Goal: Task Accomplishment & Management: Use online tool/utility

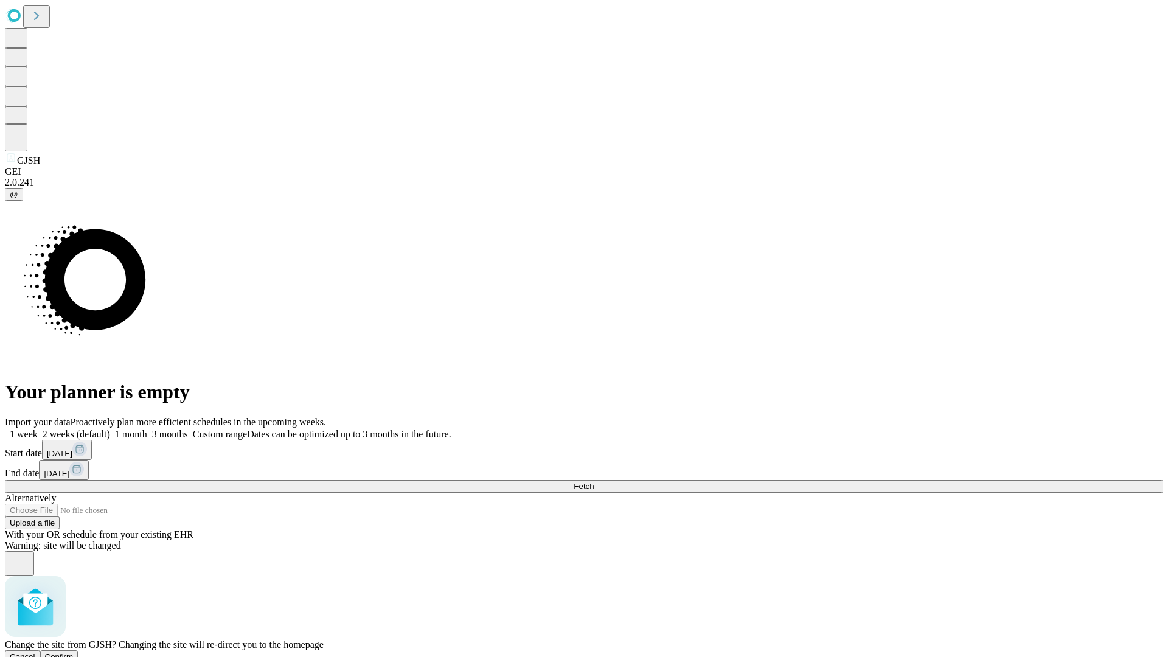
click at [74, 652] on span "Confirm" at bounding box center [59, 656] width 29 height 9
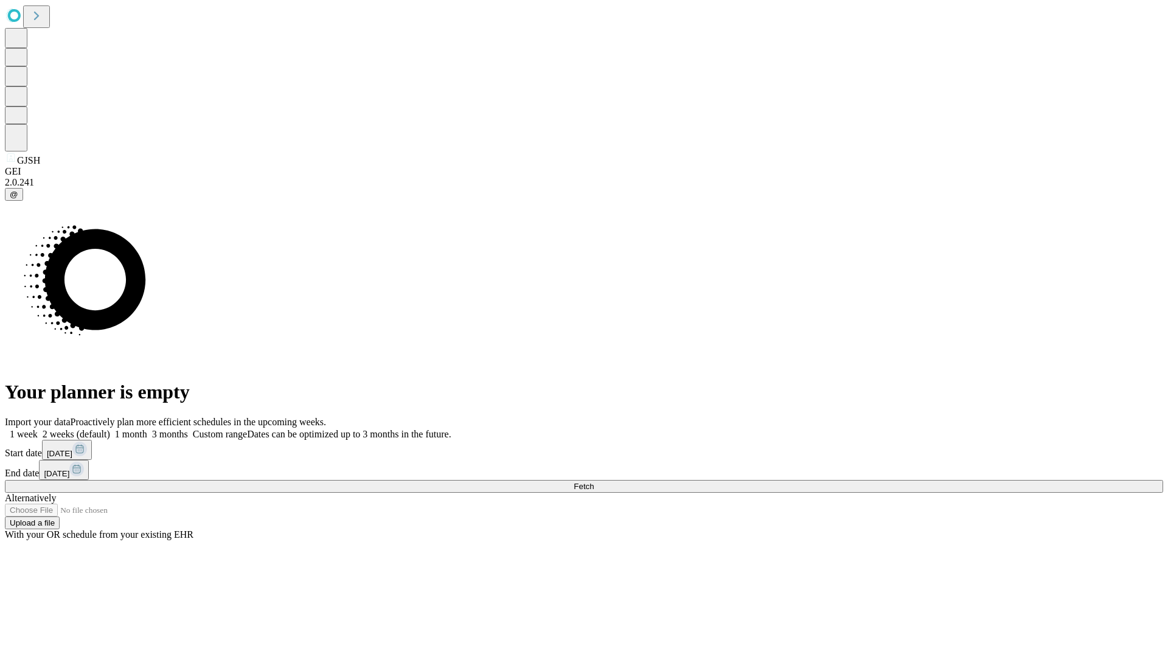
click at [38, 429] on label "1 week" at bounding box center [21, 434] width 33 height 10
click at [594, 482] on span "Fetch" at bounding box center [584, 486] width 20 height 9
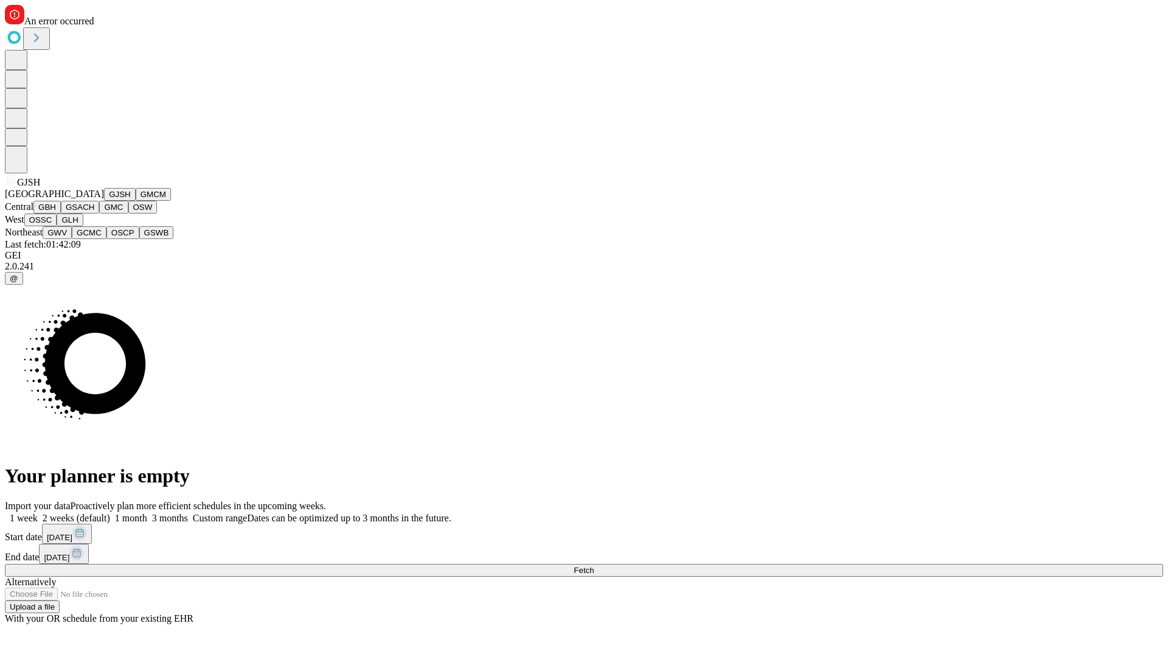
click at [136, 201] on button "GMCM" at bounding box center [153, 194] width 35 height 13
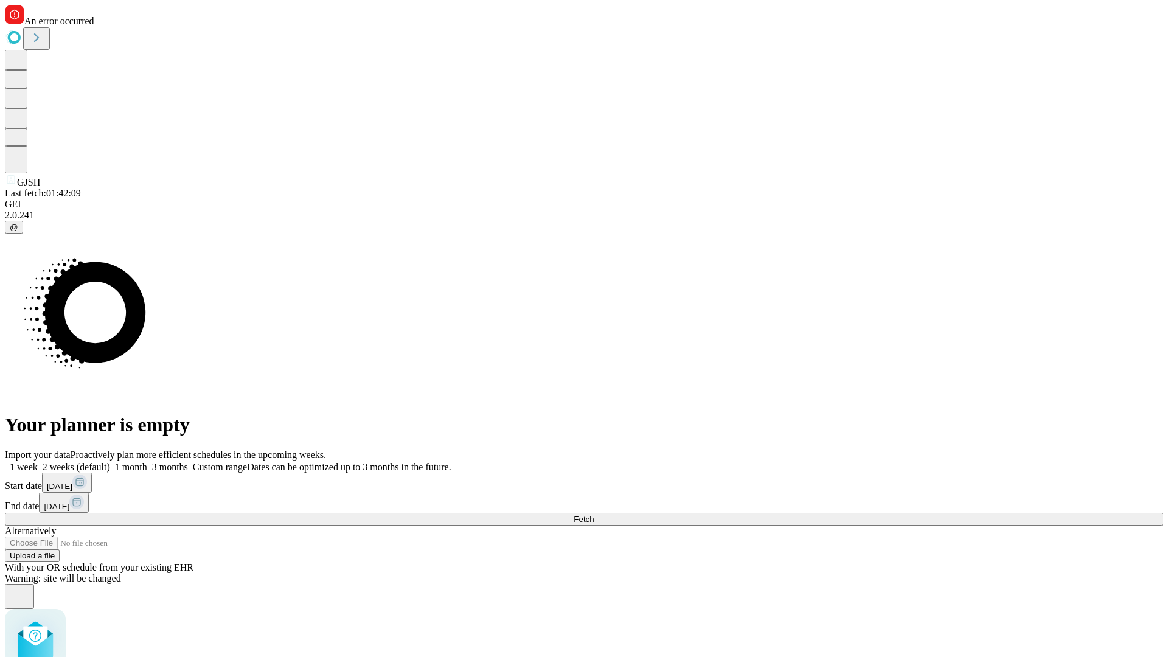
click at [38, 462] on label "1 week" at bounding box center [21, 467] width 33 height 10
click at [594, 515] on span "Fetch" at bounding box center [584, 519] width 20 height 9
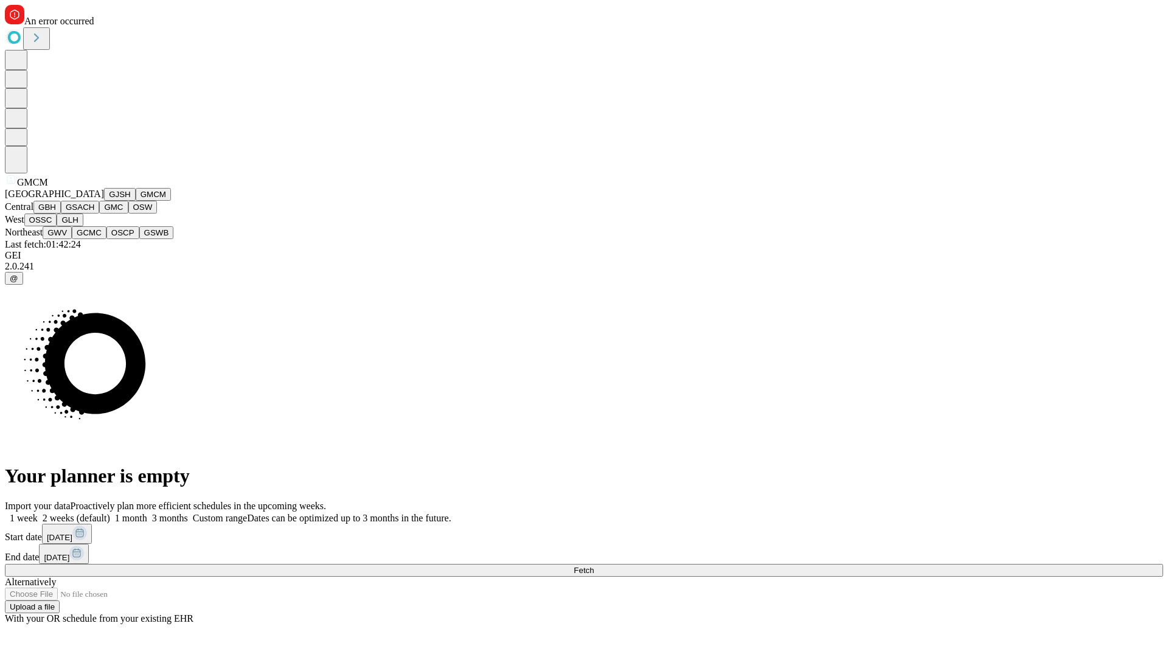
click at [61, 214] on button "GBH" at bounding box center [46, 207] width 27 height 13
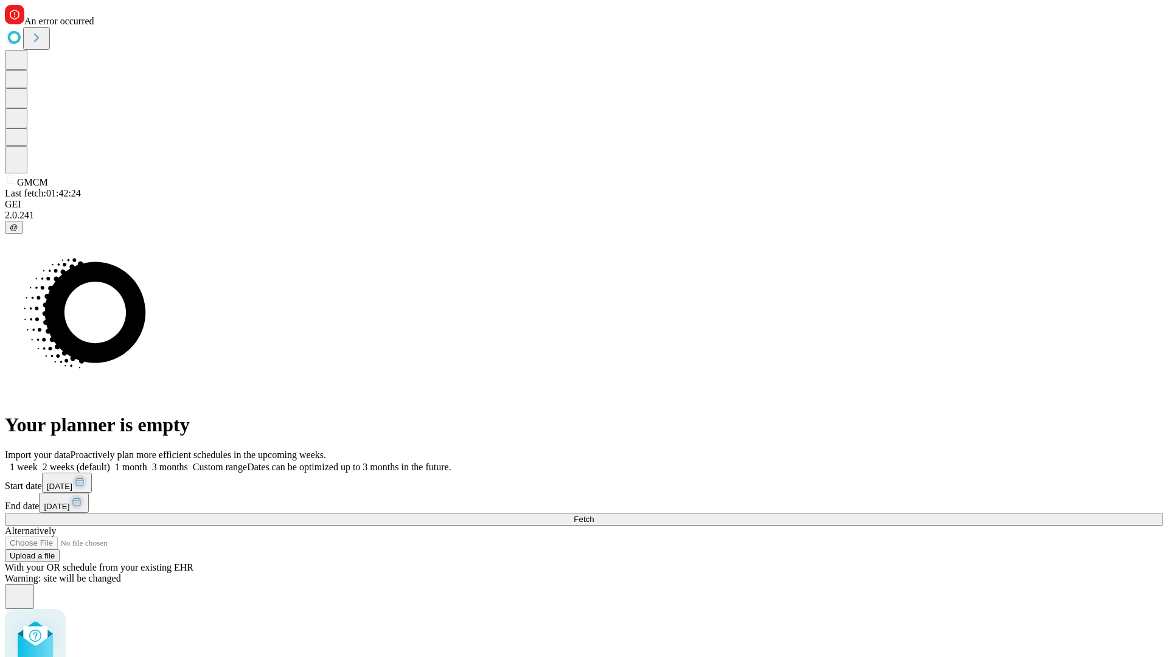
click at [38, 462] on label "1 week" at bounding box center [21, 467] width 33 height 10
click at [594, 515] on span "Fetch" at bounding box center [584, 519] width 20 height 9
click at [38, 462] on label "1 week" at bounding box center [21, 467] width 33 height 10
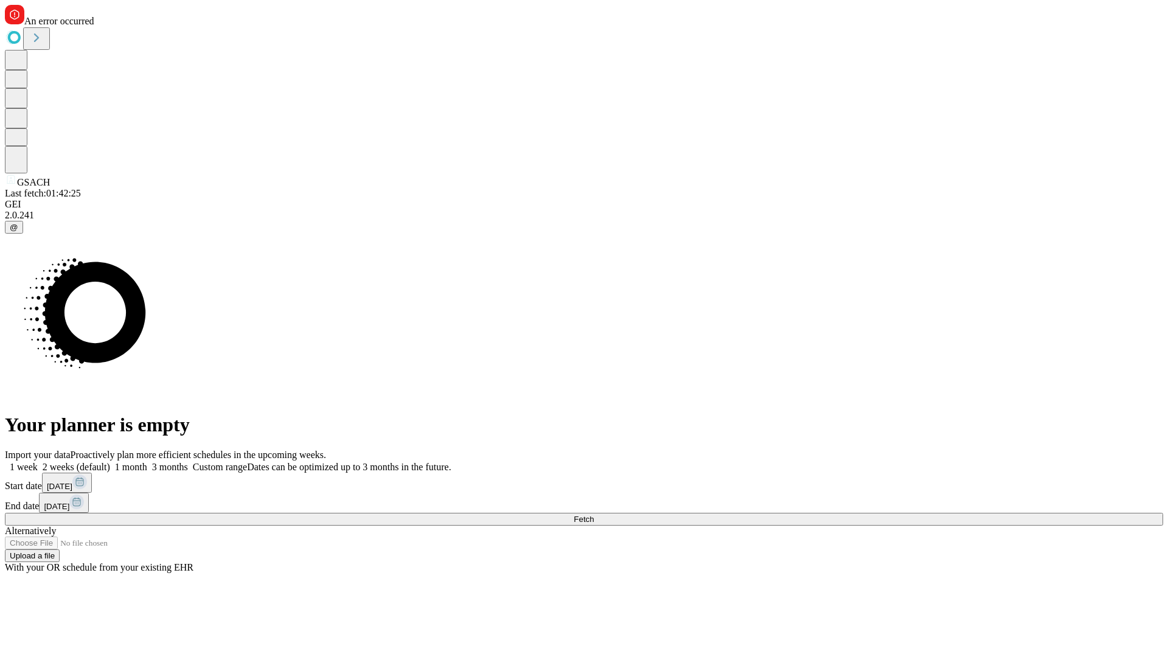
click at [594, 515] on span "Fetch" at bounding box center [584, 519] width 20 height 9
click at [38, 462] on label "1 week" at bounding box center [21, 467] width 33 height 10
click at [594, 515] on span "Fetch" at bounding box center [584, 519] width 20 height 9
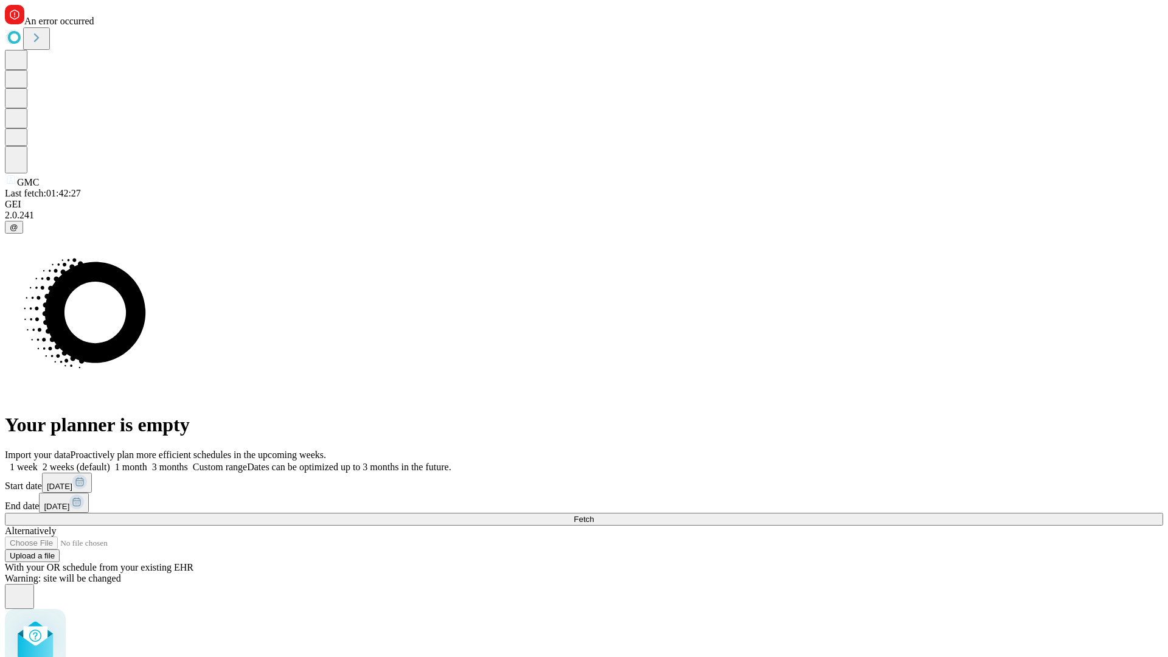
click at [38, 462] on label "1 week" at bounding box center [21, 467] width 33 height 10
click at [594, 515] on span "Fetch" at bounding box center [584, 519] width 20 height 9
click at [38, 462] on label "1 week" at bounding box center [21, 467] width 33 height 10
click at [594, 515] on span "Fetch" at bounding box center [584, 519] width 20 height 9
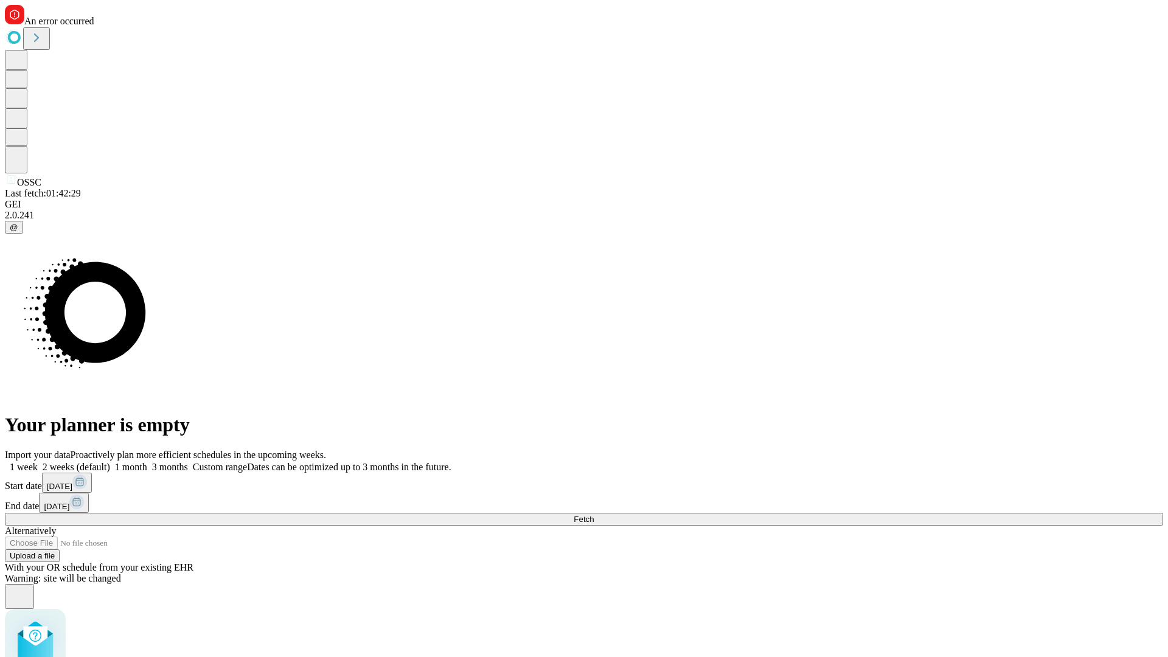
click at [38, 462] on label "1 week" at bounding box center [21, 467] width 33 height 10
click at [594, 515] on span "Fetch" at bounding box center [584, 519] width 20 height 9
click at [38, 462] on label "1 week" at bounding box center [21, 467] width 33 height 10
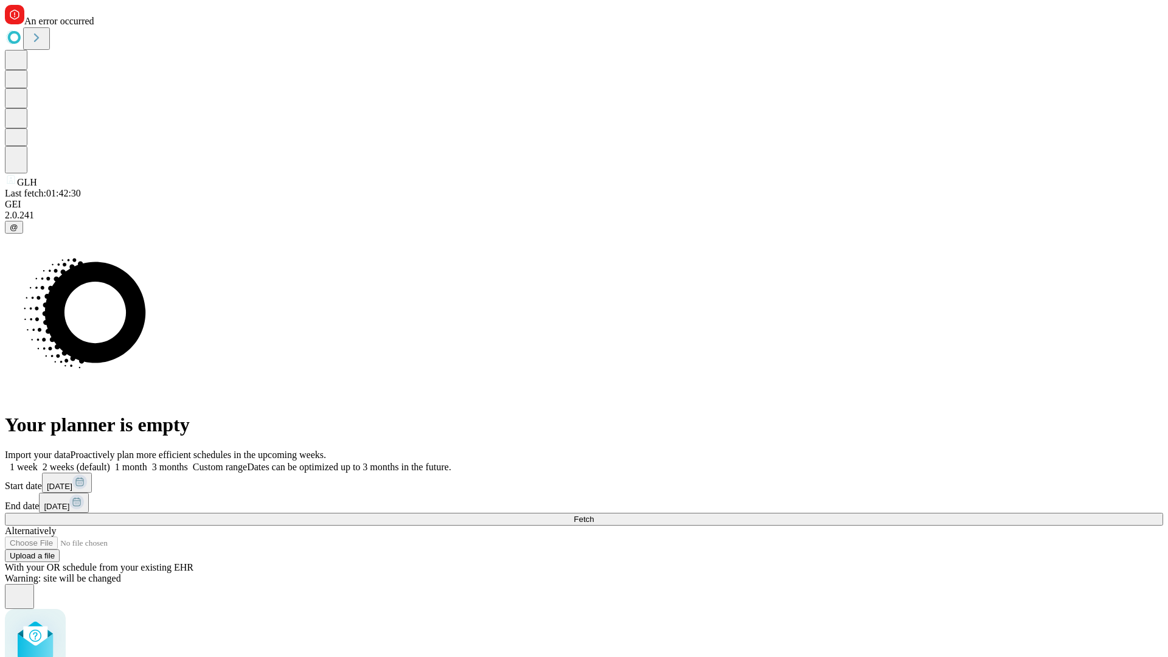
click at [594, 515] on span "Fetch" at bounding box center [584, 519] width 20 height 9
click at [38, 462] on label "1 week" at bounding box center [21, 467] width 33 height 10
click at [594, 515] on span "Fetch" at bounding box center [584, 519] width 20 height 9
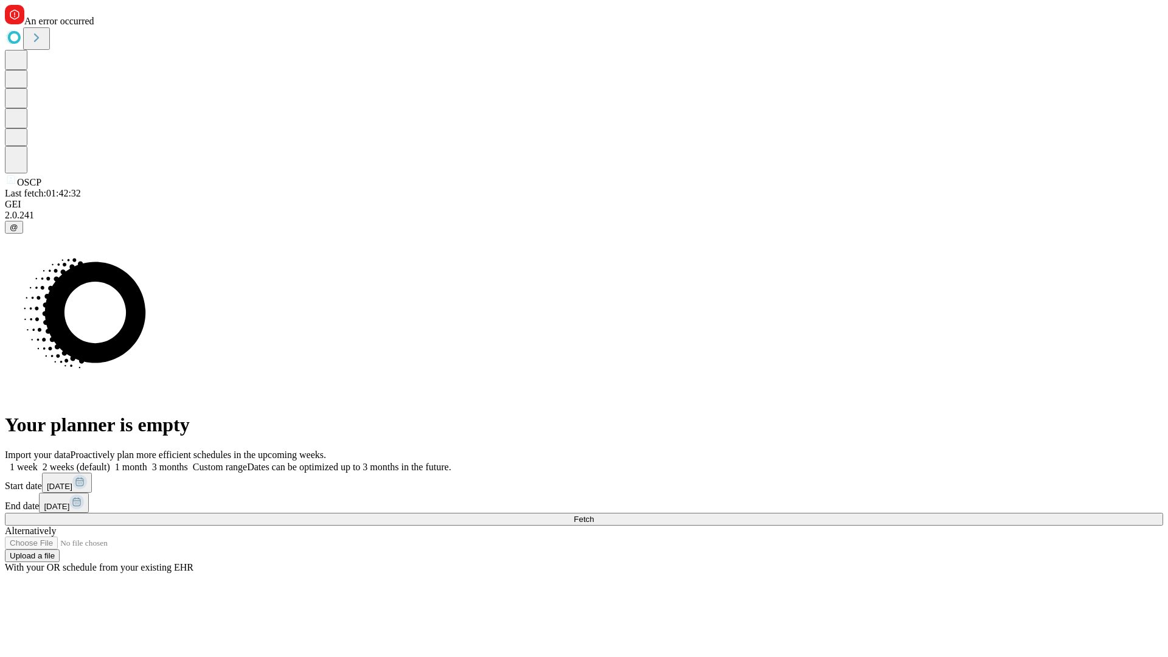
click at [38, 462] on label "1 week" at bounding box center [21, 467] width 33 height 10
click at [594, 515] on span "Fetch" at bounding box center [584, 519] width 20 height 9
click at [38, 462] on label "1 week" at bounding box center [21, 467] width 33 height 10
click at [594, 515] on span "Fetch" at bounding box center [584, 519] width 20 height 9
